Goal: Navigation & Orientation: Find specific page/section

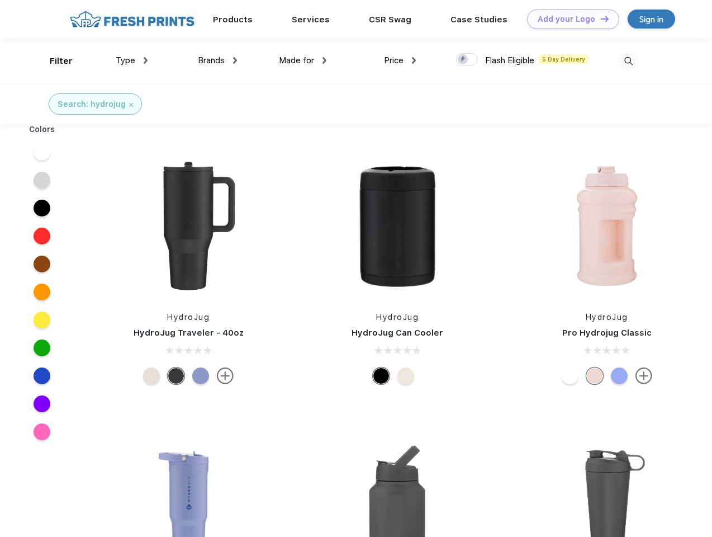
click at [569, 19] on link "Add your Logo Design Tool" at bounding box center [573, 20] width 92 height 20
click at [0, 0] on div "Design Tool" at bounding box center [0, 0] width 0 height 0
click at [600, 18] on link "Add your Logo Design Tool" at bounding box center [573, 20] width 92 height 20
click at [54, 61] on div "Filter" at bounding box center [61, 61] width 23 height 13
click at [132, 60] on span "Type" at bounding box center [126, 60] width 20 height 10
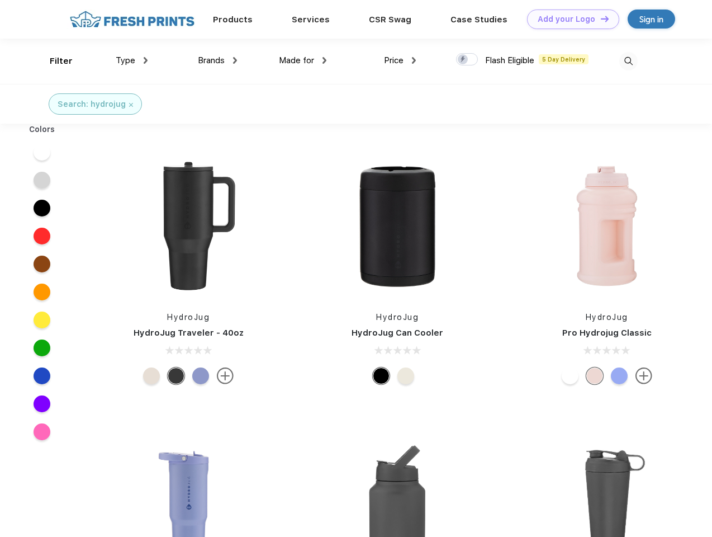
click at [218, 60] on span "Brands" at bounding box center [211, 60] width 27 height 10
click at [303, 60] on span "Made for" at bounding box center [296, 60] width 35 height 10
click at [400, 60] on span "Price" at bounding box center [394, 60] width 20 height 10
click at [467, 60] on div at bounding box center [467, 59] width 22 height 12
click at [464, 60] on input "checkbox" at bounding box center [459, 56] width 7 height 7
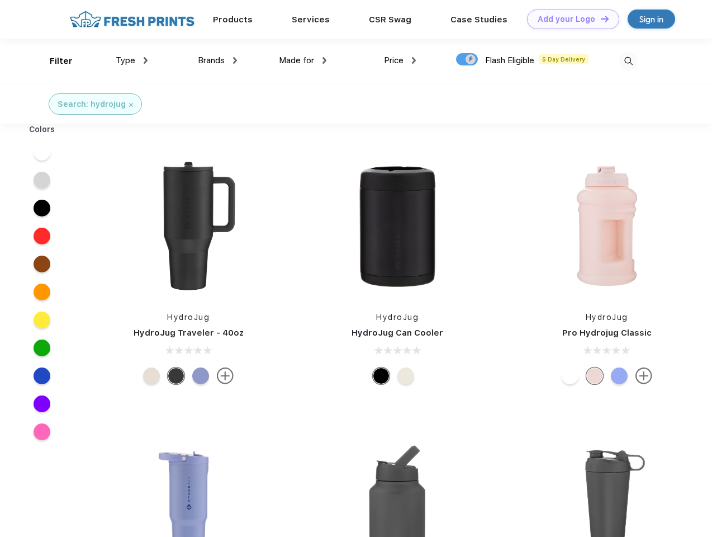
click at [628, 61] on img at bounding box center [629, 61] width 18 height 18
